Goal: Information Seeking & Learning: Learn about a topic

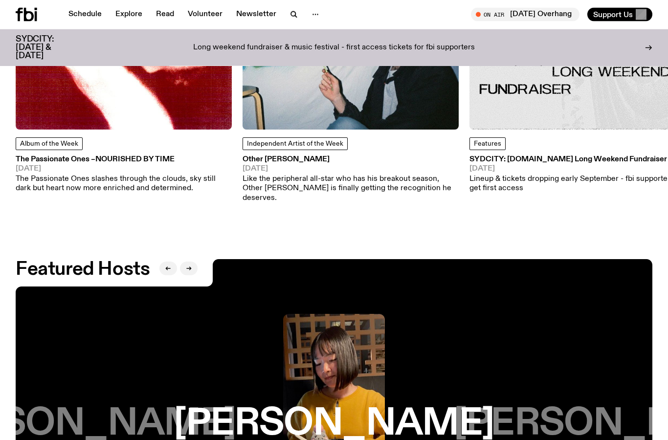
scroll to position [1336, 0]
click at [40, 156] on h3 "The Passionate Ones – Nourished By Time" at bounding box center [124, 159] width 216 height 7
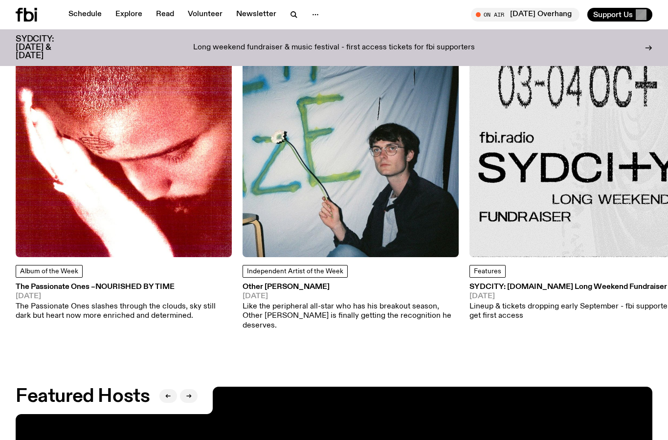
scroll to position [1208, 0]
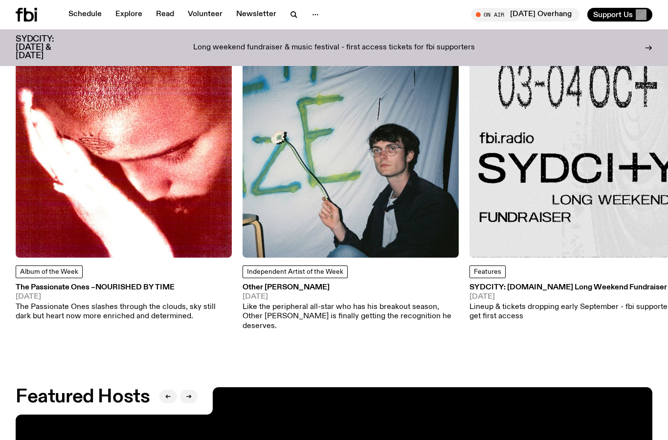
click at [159, 110] on img at bounding box center [124, 150] width 216 height 216
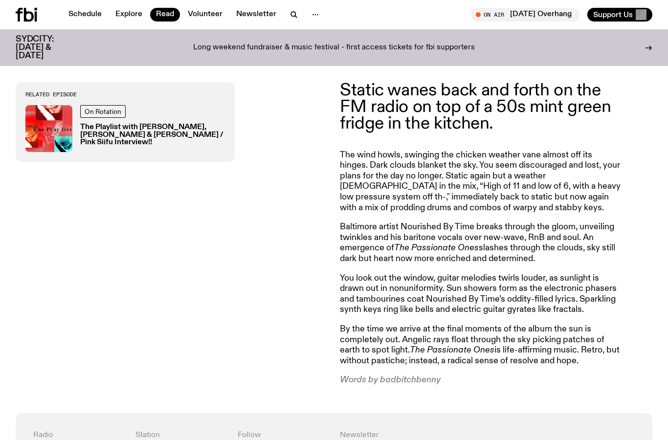
scroll to position [342, 0]
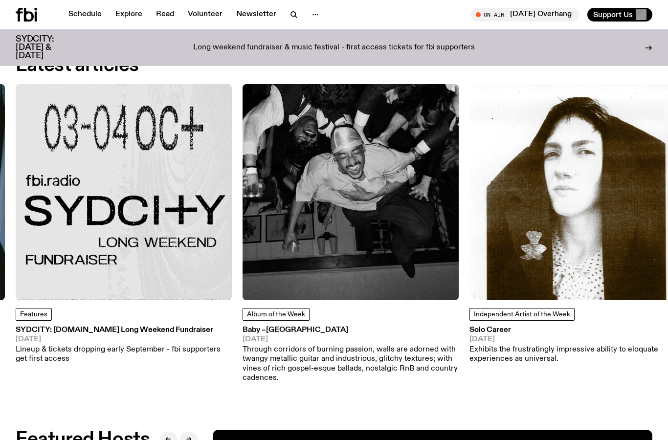
scroll to position [1162, 0]
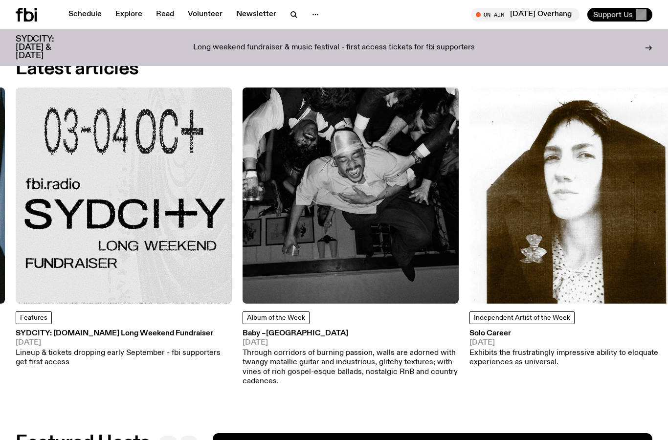
click at [618, 18] on span "Support Us" at bounding box center [613, 14] width 40 height 9
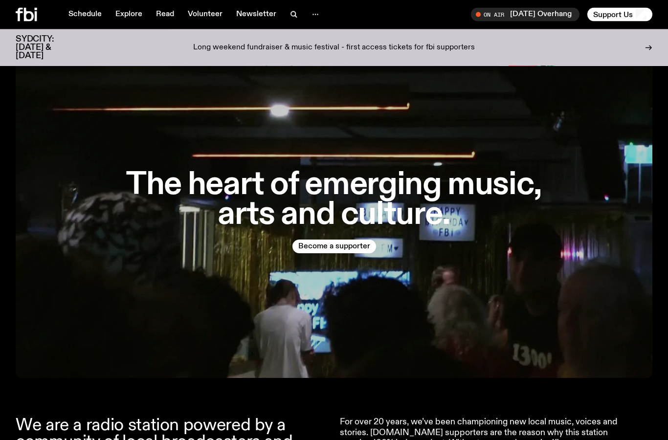
scroll to position [11, 0]
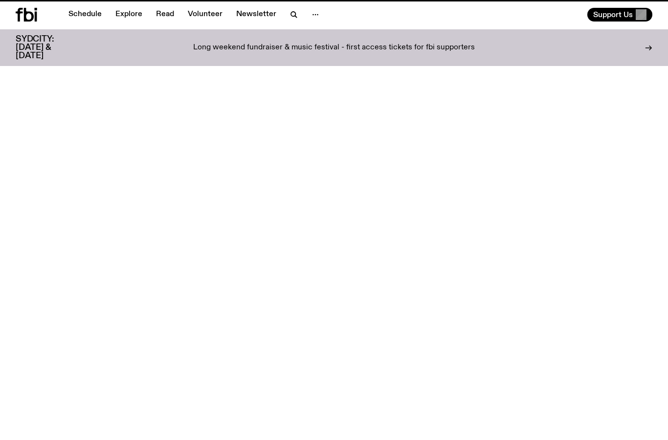
scroll to position [1162, 0]
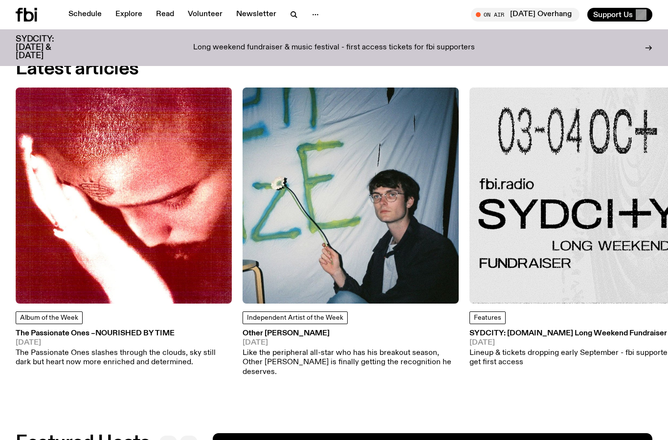
click at [559, 151] on img at bounding box center [577, 195] width 216 height 216
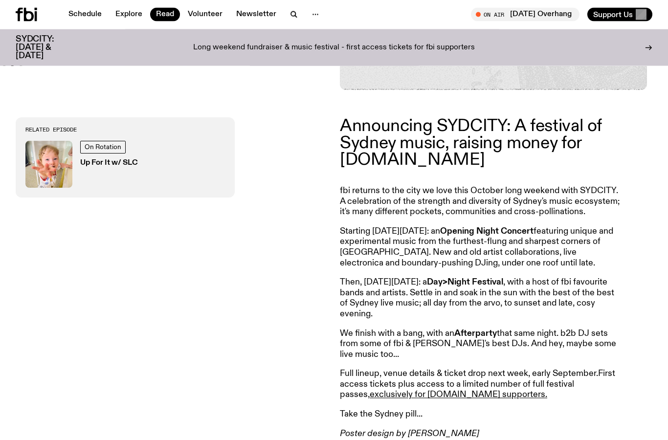
scroll to position [302, 0]
